Goal: Task Accomplishment & Management: Manage account settings

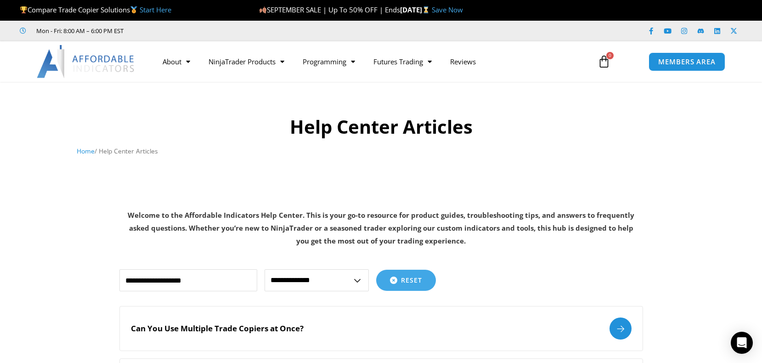
click at [115, 59] on img at bounding box center [86, 61] width 99 height 33
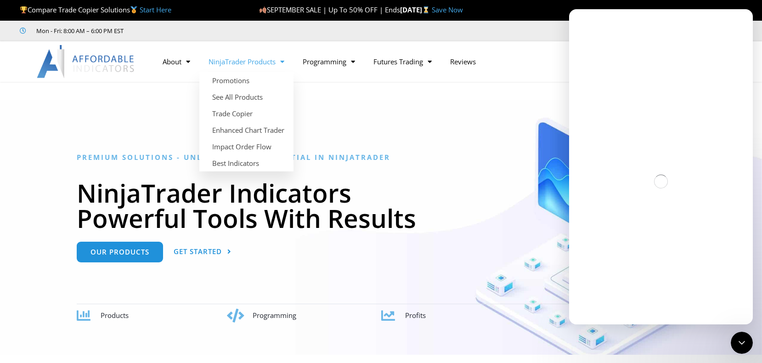
click at [261, 61] on link "NinjaTrader Products" at bounding box center [246, 61] width 94 height 21
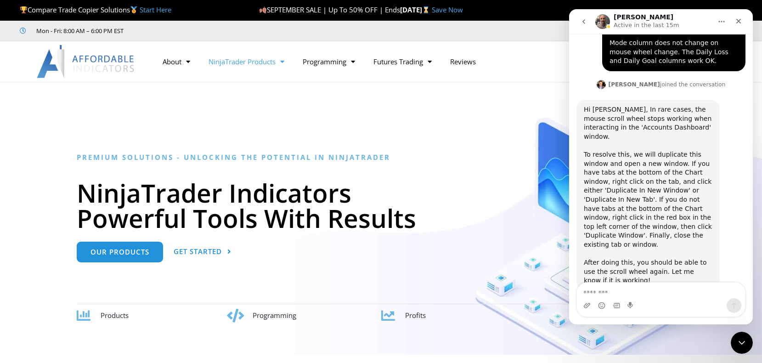
click at [261, 61] on link "NinjaTrader Products" at bounding box center [246, 61] width 94 height 21
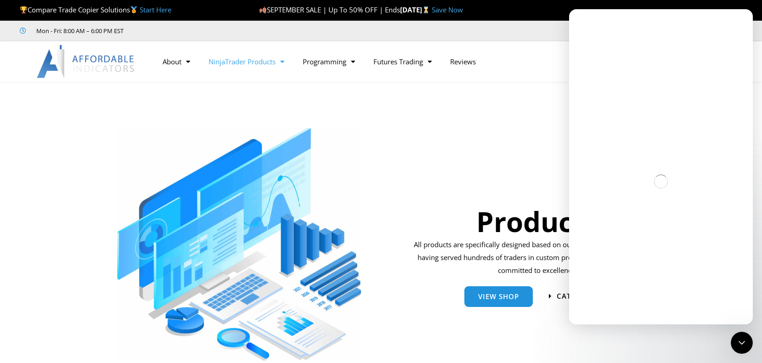
click at [260, 64] on link "NinjaTrader Products" at bounding box center [246, 61] width 94 height 21
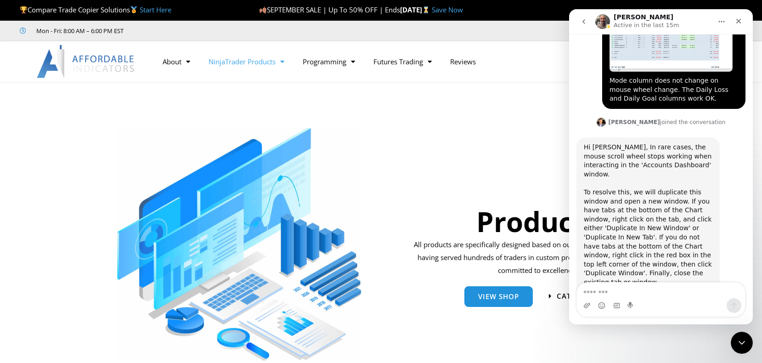
click at [270, 53] on link "NinjaTrader Products" at bounding box center [246, 61] width 94 height 21
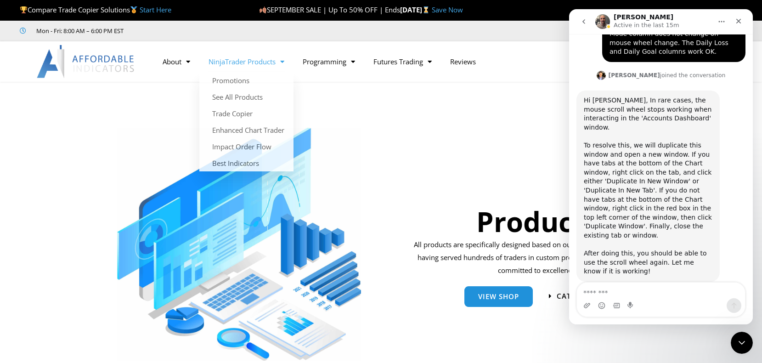
scroll to position [1164, 0]
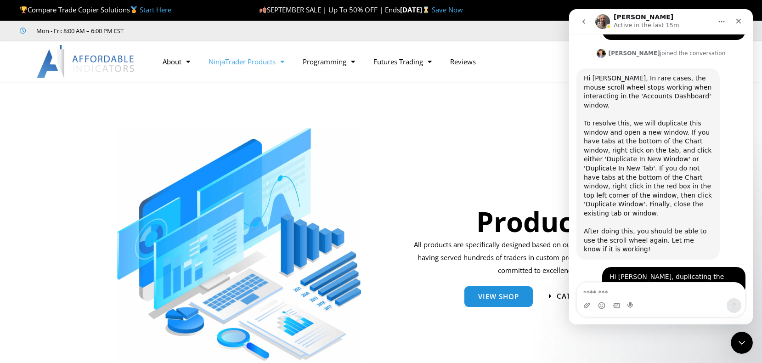
click at [270, 56] on link "NinjaTrader Products" at bounding box center [246, 61] width 94 height 21
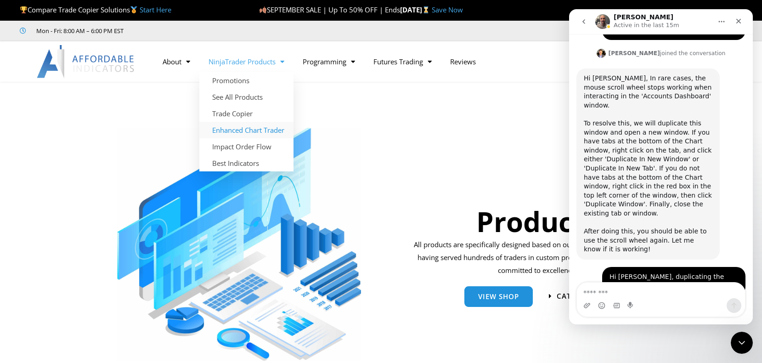
scroll to position [1164, 0]
click at [264, 129] on link "Enhanced Chart Trader" at bounding box center [246, 130] width 94 height 17
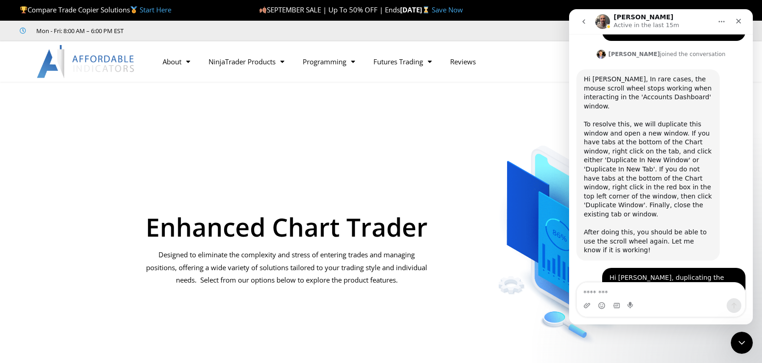
scroll to position [1164, 0]
click at [740, 21] on icon "Close" at bounding box center [738, 20] width 7 height 7
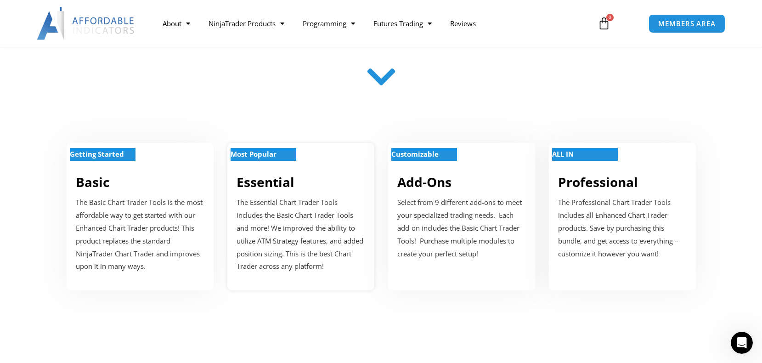
scroll to position [321, 0]
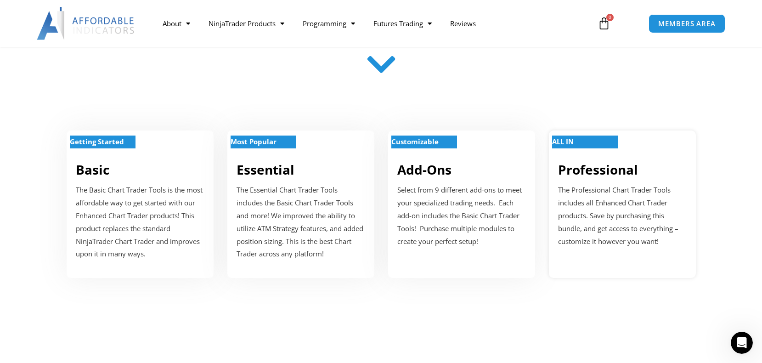
click at [613, 191] on p "The Professional Chart Trader Tools includes all Enhanced Chart Trader products…" at bounding box center [622, 216] width 129 height 64
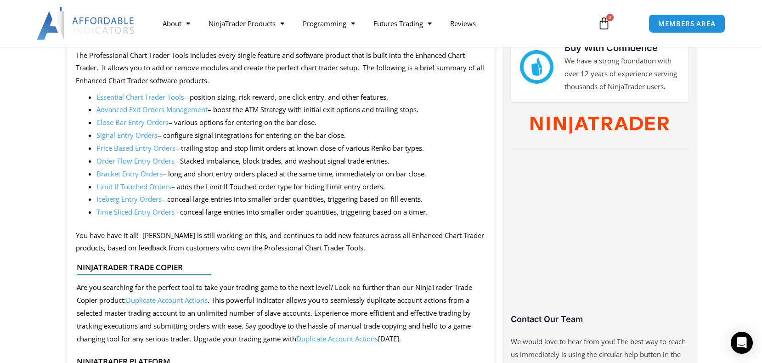
scroll to position [413, 0]
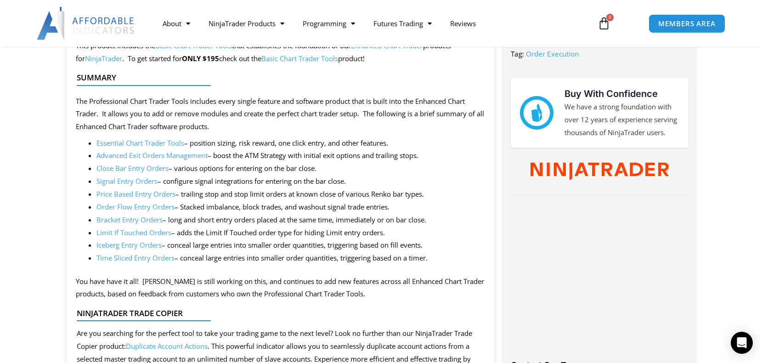
click at [157, 139] on link "Essential Chart Trader Tools" at bounding box center [140, 142] width 88 height 9
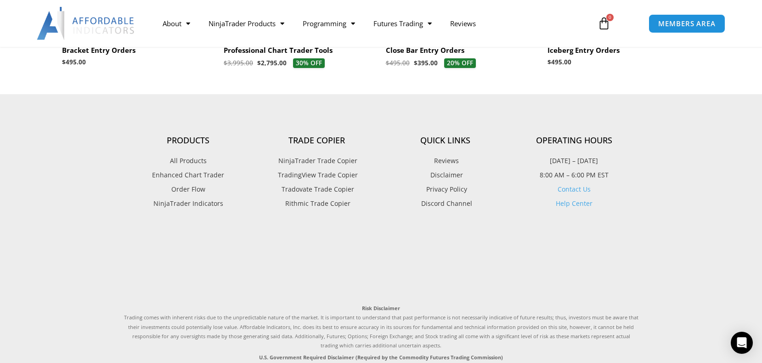
scroll to position [2480, 0]
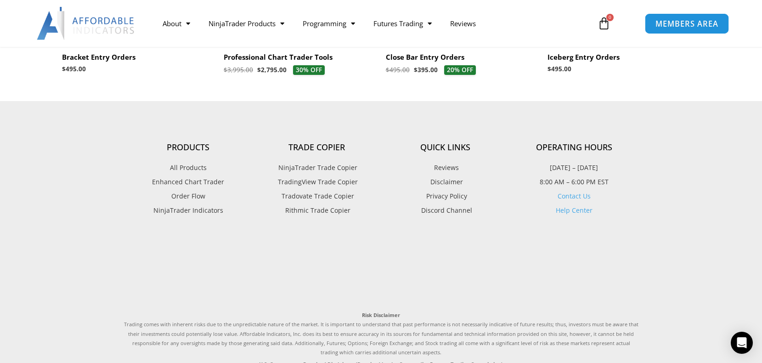
click at [709, 26] on span "MEMBERS AREA" at bounding box center [686, 24] width 63 height 8
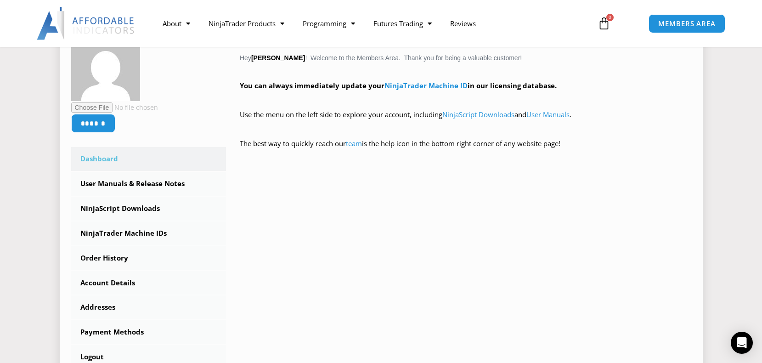
scroll to position [230, 0]
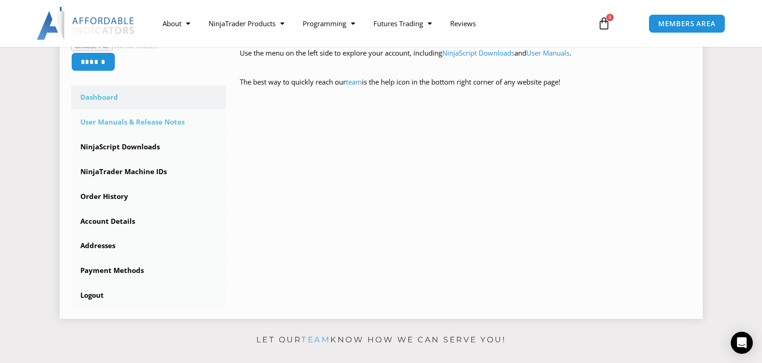
click at [143, 121] on link "User Manuals & Release Notes" at bounding box center [148, 122] width 155 height 24
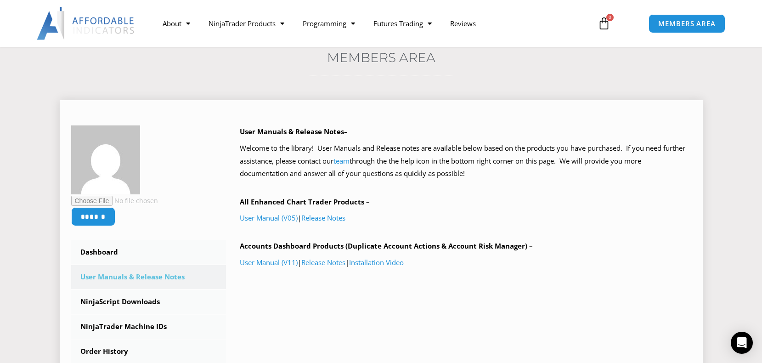
scroll to position [138, 0]
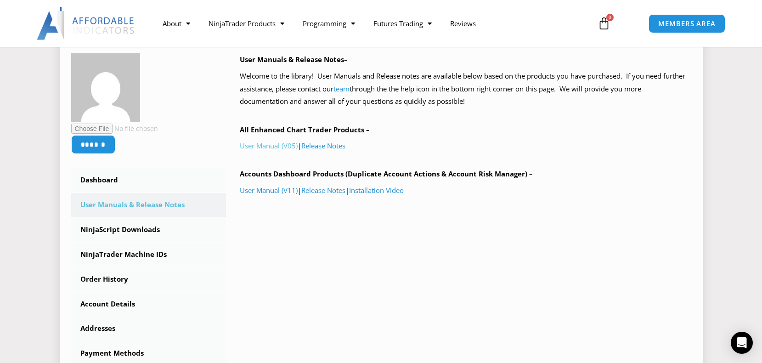
click at [261, 143] on link "User Manual (V05)" at bounding box center [269, 145] width 58 height 9
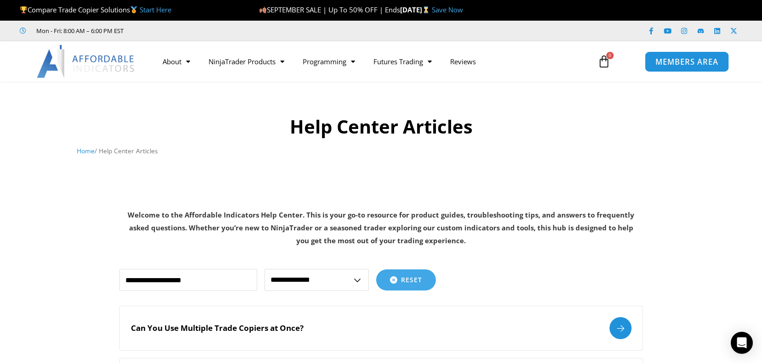
click at [709, 63] on span "MEMBERS AREA" at bounding box center [686, 62] width 63 height 8
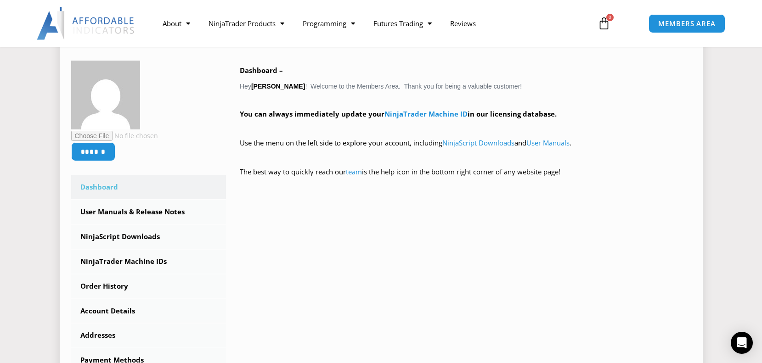
scroll to position [138, 0]
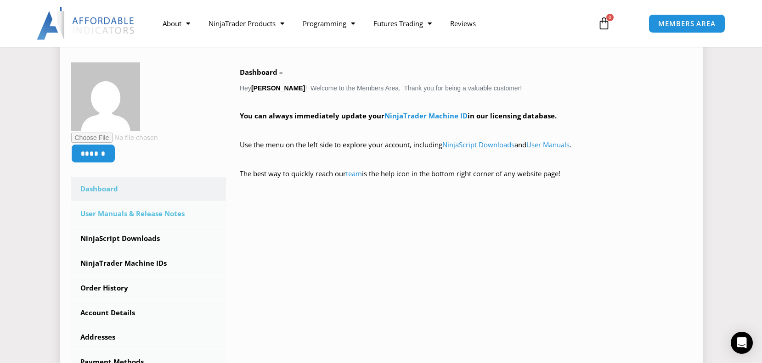
click at [136, 213] on link "User Manuals & Release Notes" at bounding box center [148, 214] width 155 height 24
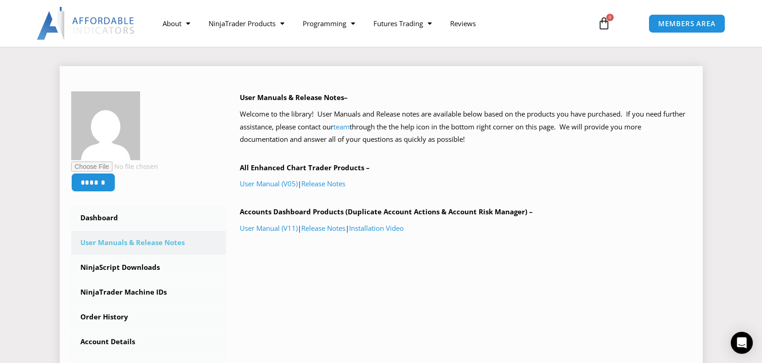
scroll to position [92, 0]
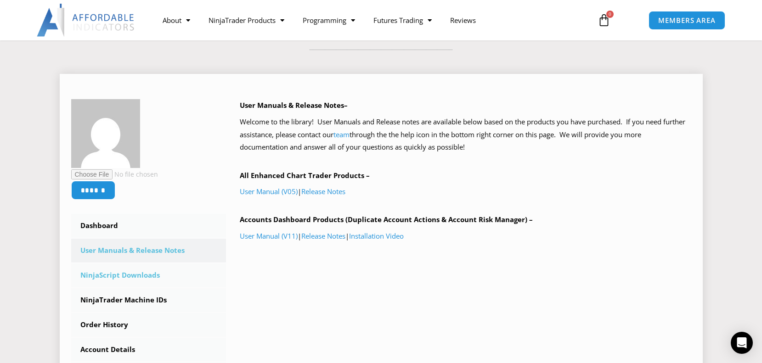
click at [112, 274] on link "NinjaScript Downloads" at bounding box center [148, 276] width 155 height 24
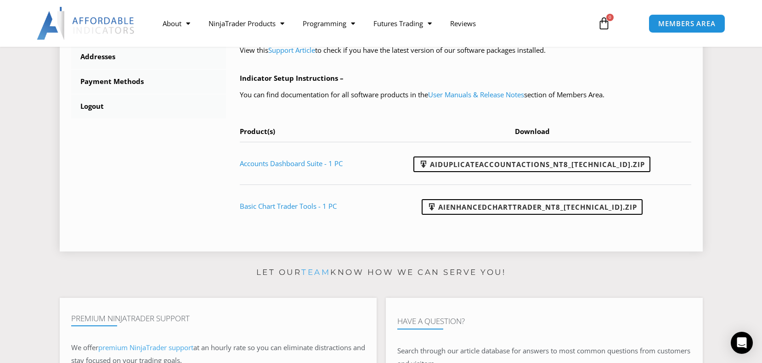
scroll to position [413, 0]
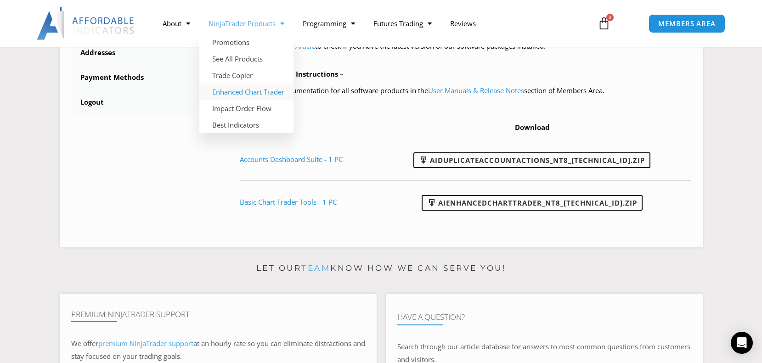
click at [237, 89] on link "Enhanced Chart Trader" at bounding box center [246, 92] width 94 height 17
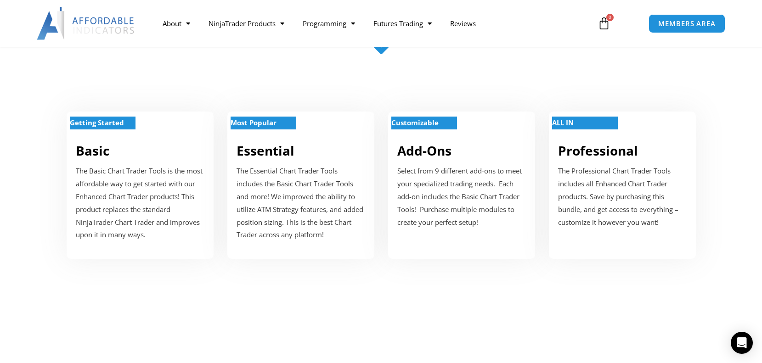
scroll to position [367, 0]
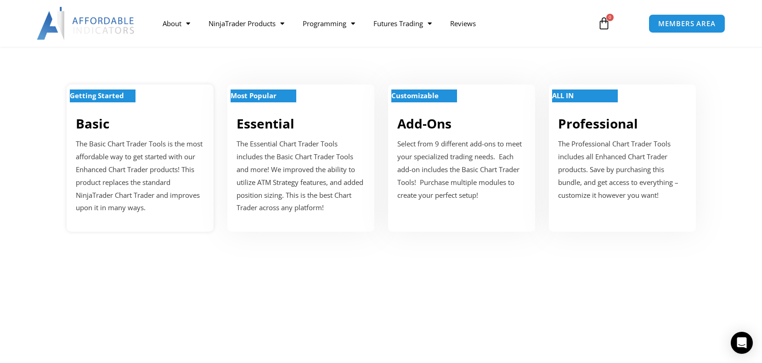
click at [130, 161] on p "The Basic Chart Trader Tools is the most affordable way to get started with our…" at bounding box center [140, 176] width 129 height 77
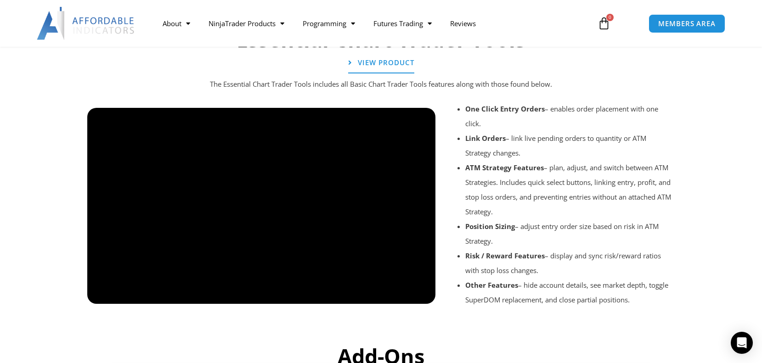
scroll to position [1010, 0]
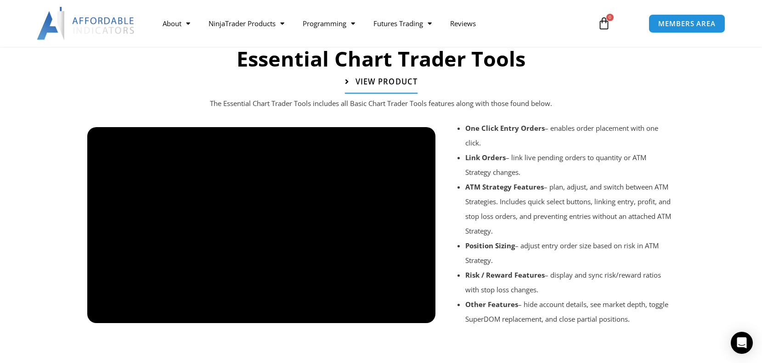
click at [396, 82] on span "View Product" at bounding box center [386, 82] width 62 height 8
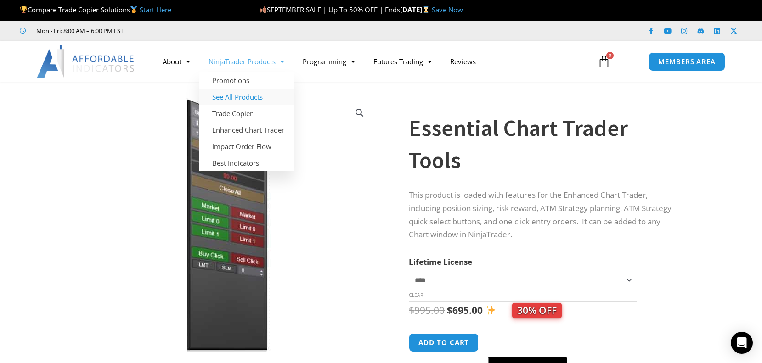
click at [251, 96] on link "See All Products" at bounding box center [246, 97] width 94 height 17
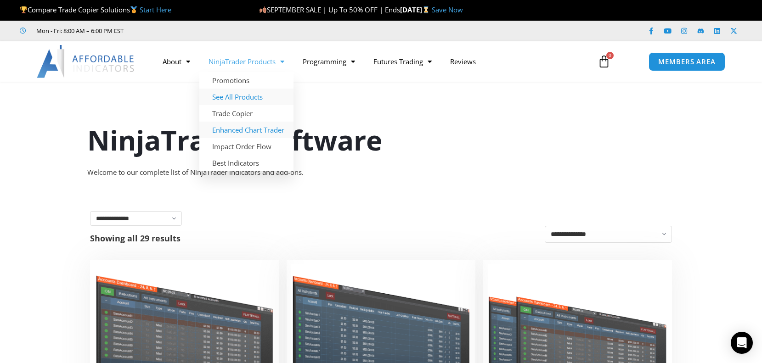
click at [248, 127] on link "Enhanced Chart Trader" at bounding box center [246, 130] width 94 height 17
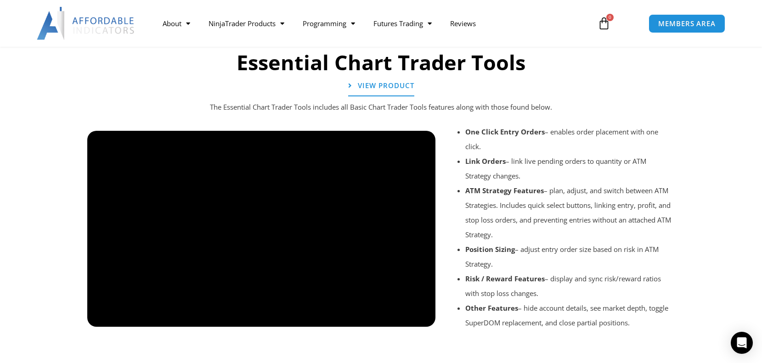
scroll to position [918, 0]
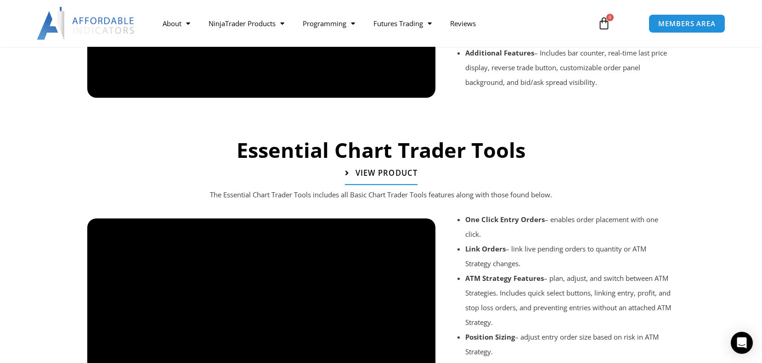
click at [385, 169] on span "View Product" at bounding box center [386, 173] width 62 height 8
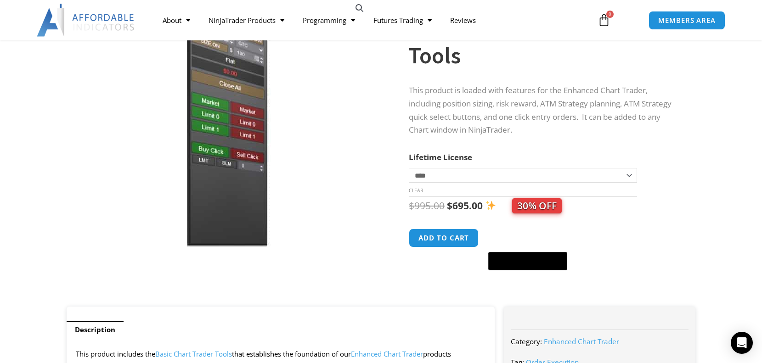
scroll to position [138, 0]
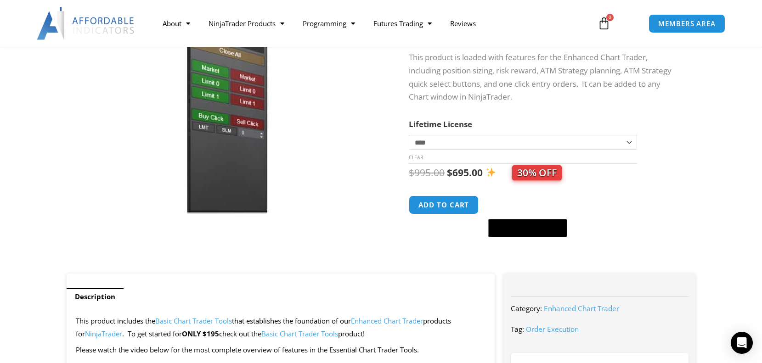
click at [626, 141] on select "**********" at bounding box center [523, 142] width 228 height 15
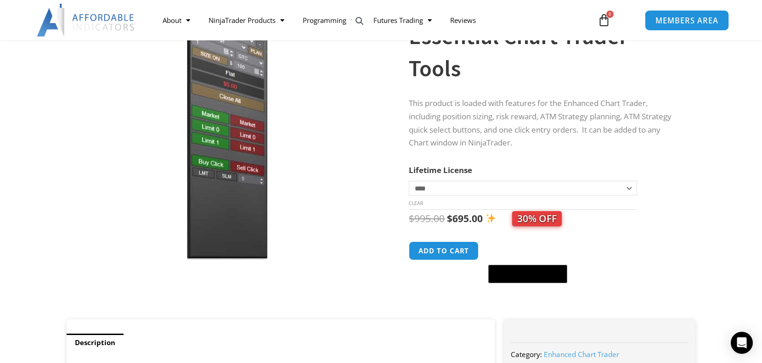
click at [696, 20] on span "MEMBERS AREA" at bounding box center [686, 21] width 63 height 8
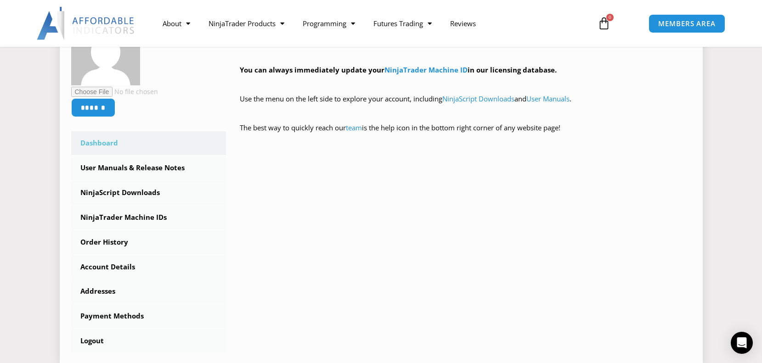
scroll to position [230, 0]
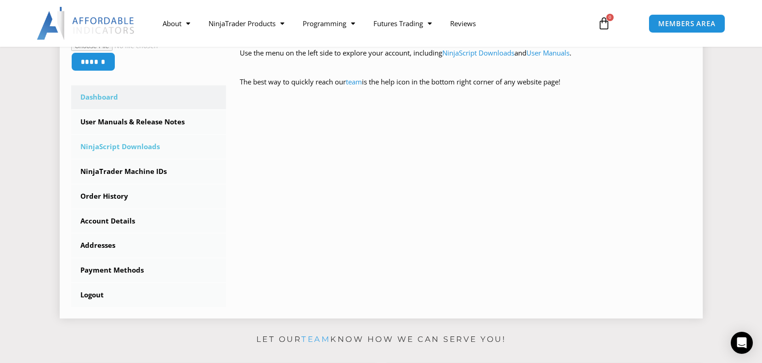
click at [121, 143] on link "NinjaScript Downloads" at bounding box center [148, 147] width 155 height 24
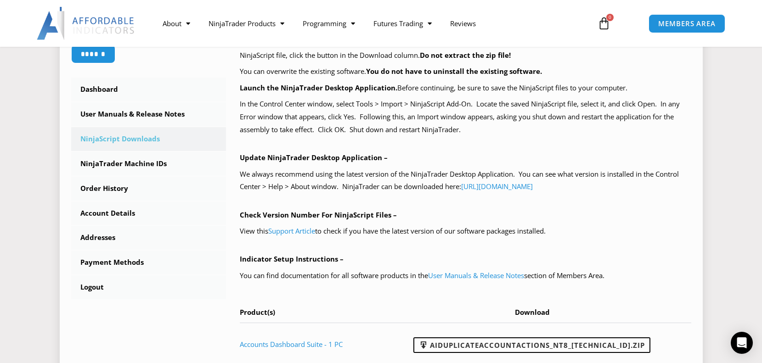
scroll to position [184, 0]
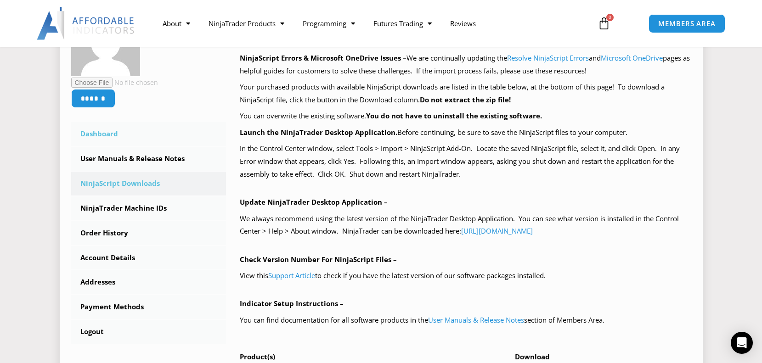
click at [105, 136] on link "Dashboard" at bounding box center [148, 134] width 155 height 24
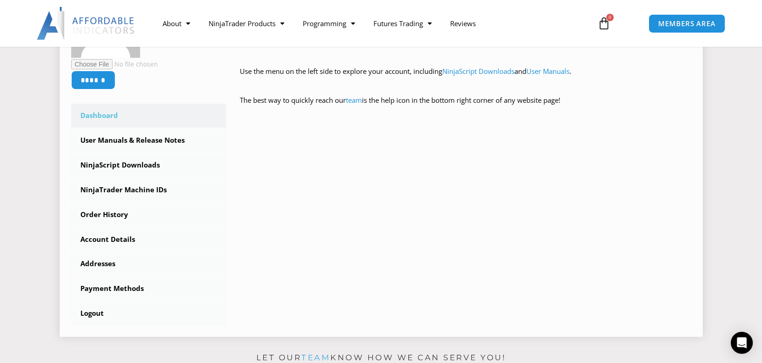
scroll to position [230, 0]
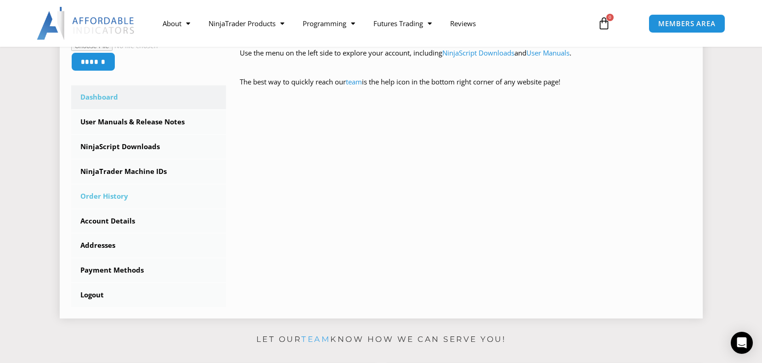
click at [102, 196] on link "Order History" at bounding box center [148, 197] width 155 height 24
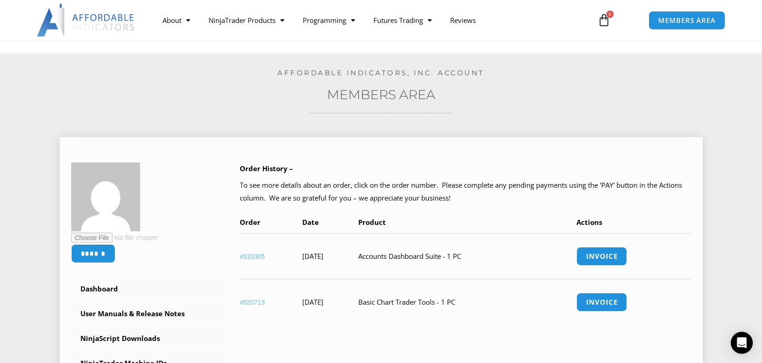
scroll to position [138, 0]
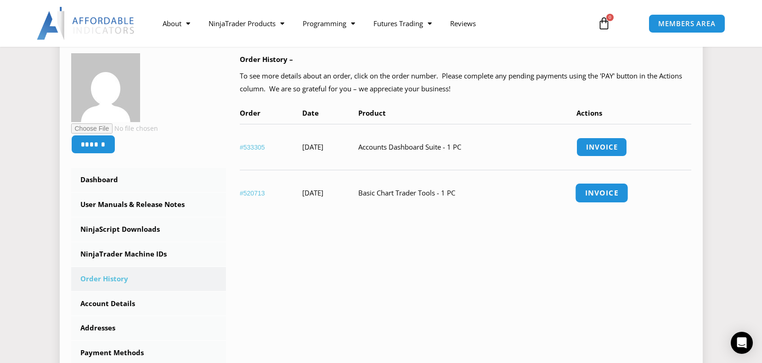
click at [613, 191] on link "Invoice" at bounding box center [601, 193] width 53 height 20
